Goal: Task Accomplishment & Management: Manage account settings

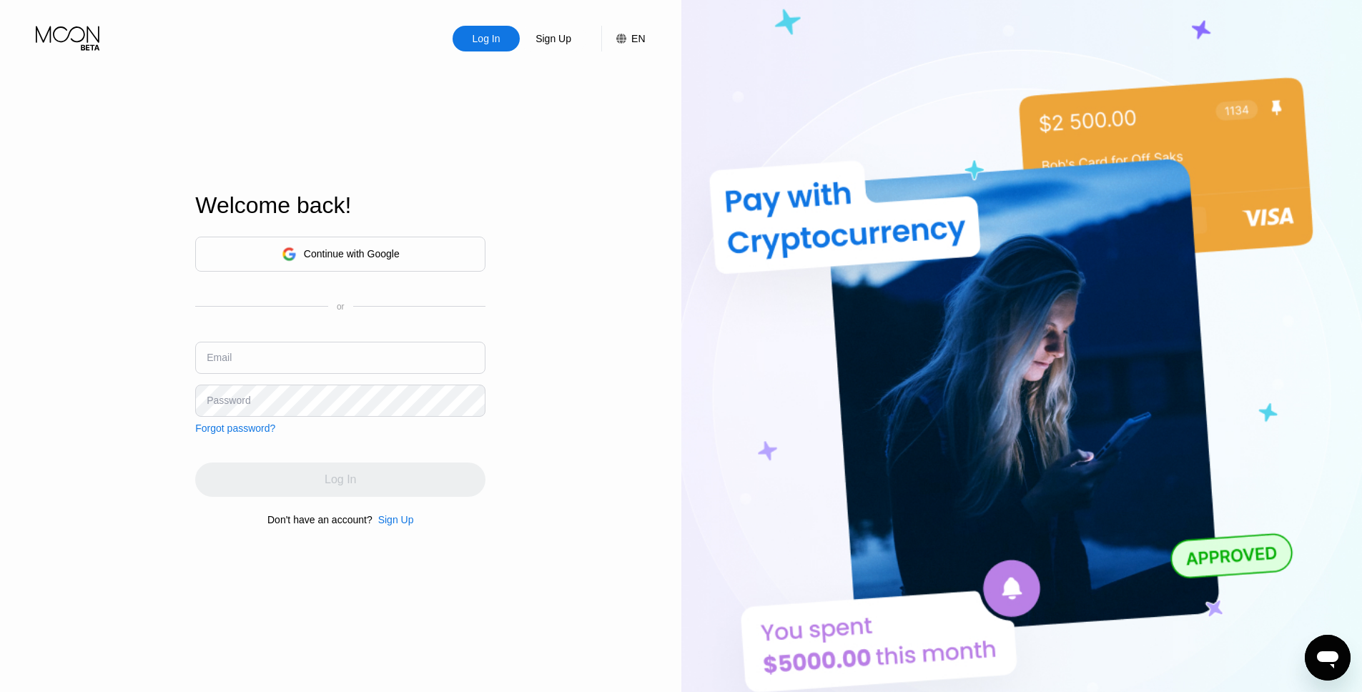
click at [338, 248] on div "Continue with Google" at bounding box center [352, 253] width 96 height 11
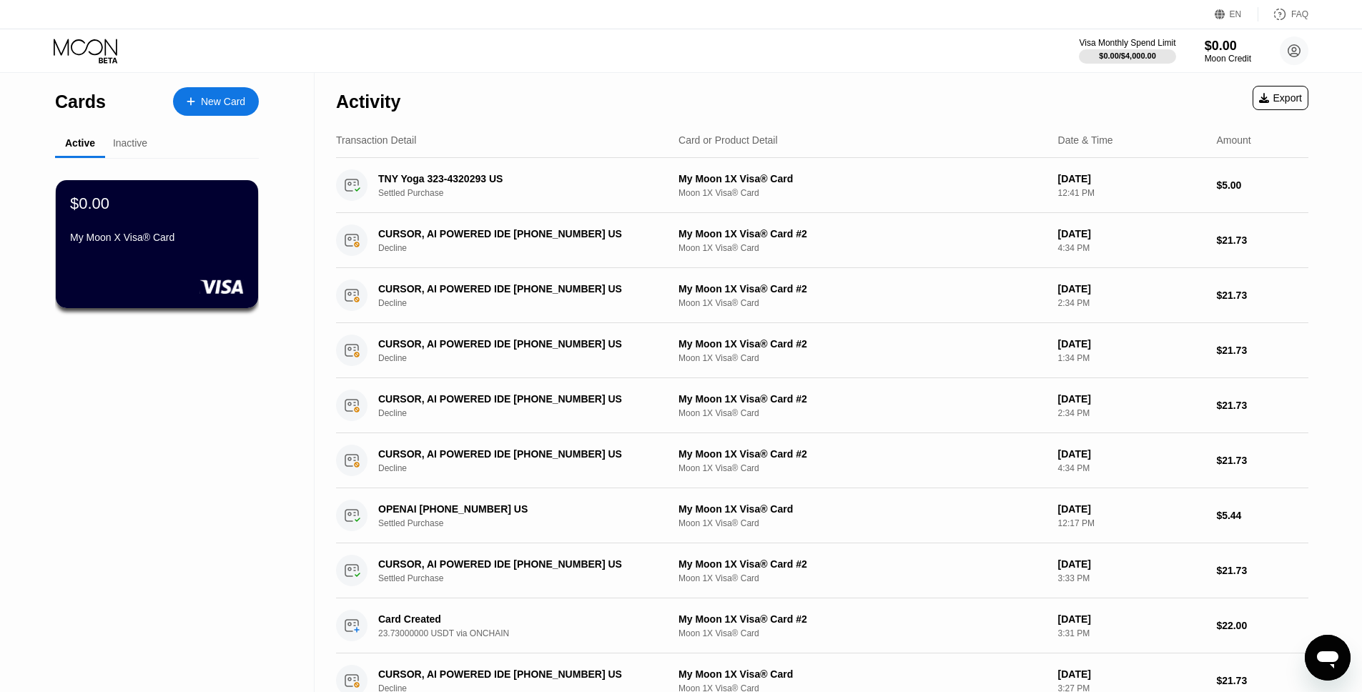
click at [142, 147] on div "Inactive" at bounding box center [130, 142] width 34 height 11
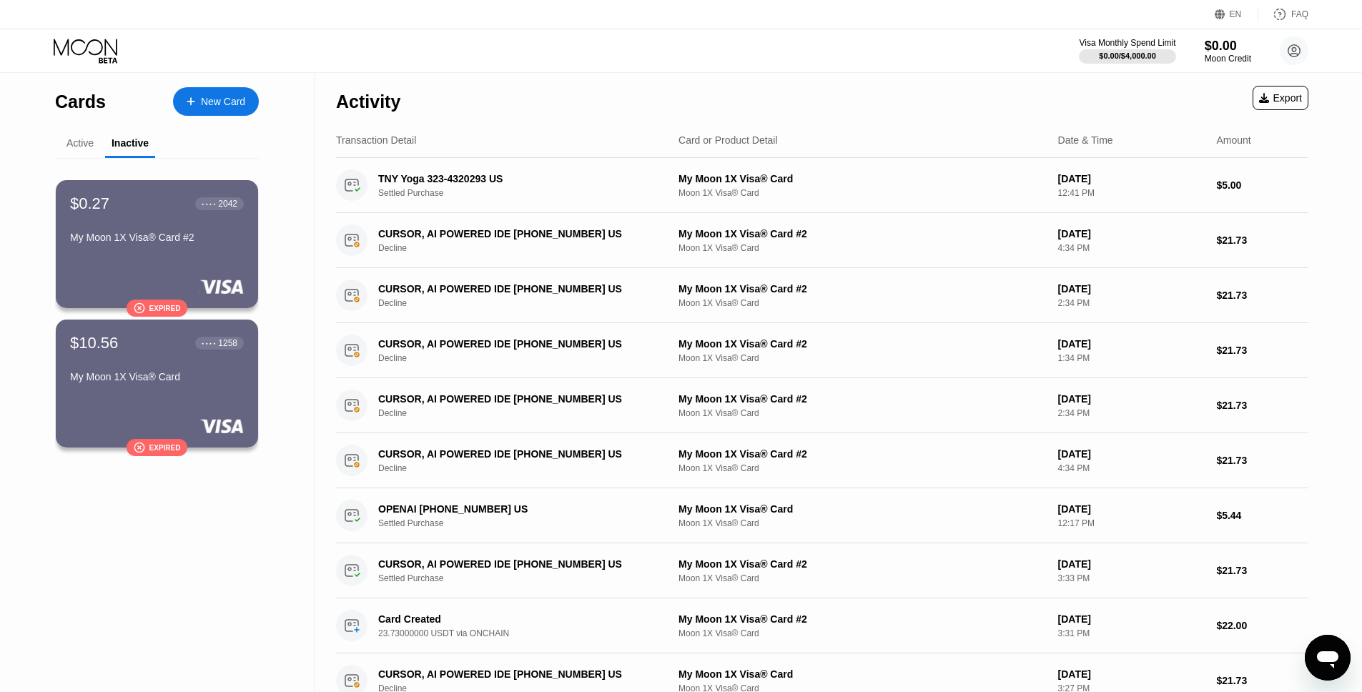
click at [64, 133] on div "Active" at bounding box center [80, 144] width 50 height 28
click at [72, 145] on div "Active" at bounding box center [80, 142] width 27 height 11
